Goal: Complete application form

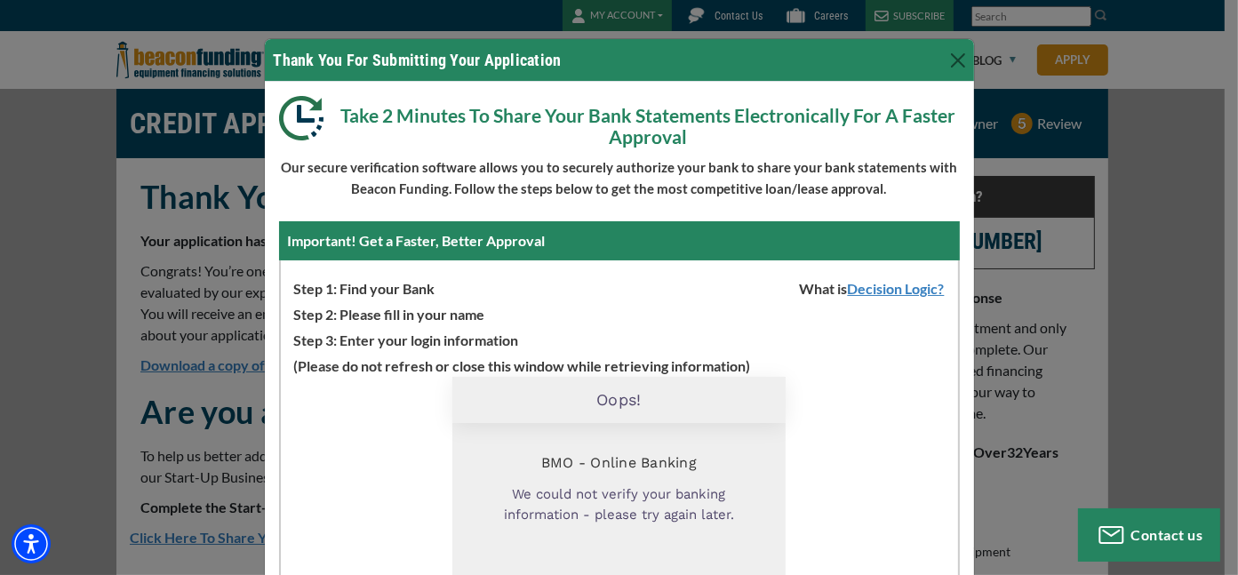
click at [837, 350] on p "Step 3: Enter your login information" at bounding box center [619, 338] width 677 height 26
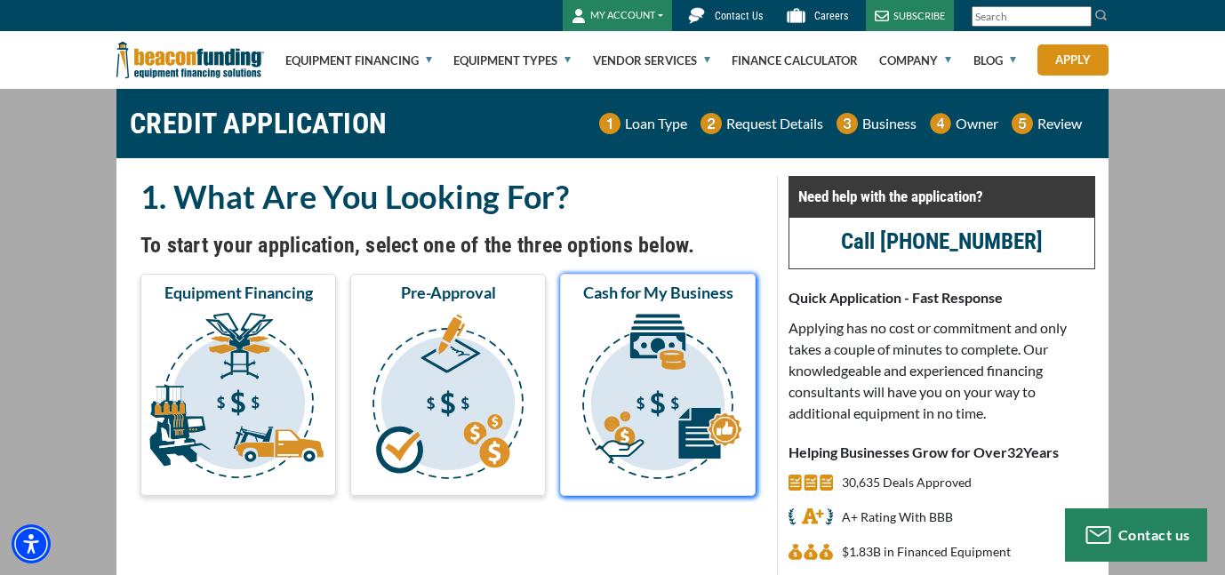
click at [650, 425] on img "submit" at bounding box center [658, 399] width 188 height 178
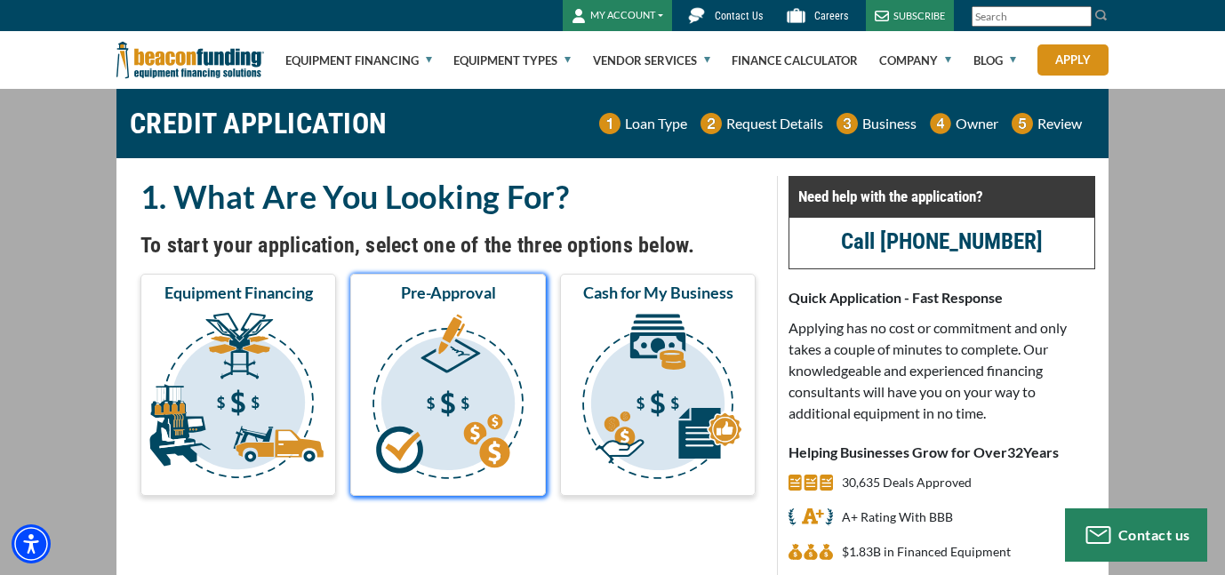
click at [447, 337] on img "submit" at bounding box center [448, 399] width 188 height 178
